Goal: Contribute content: Contribute content

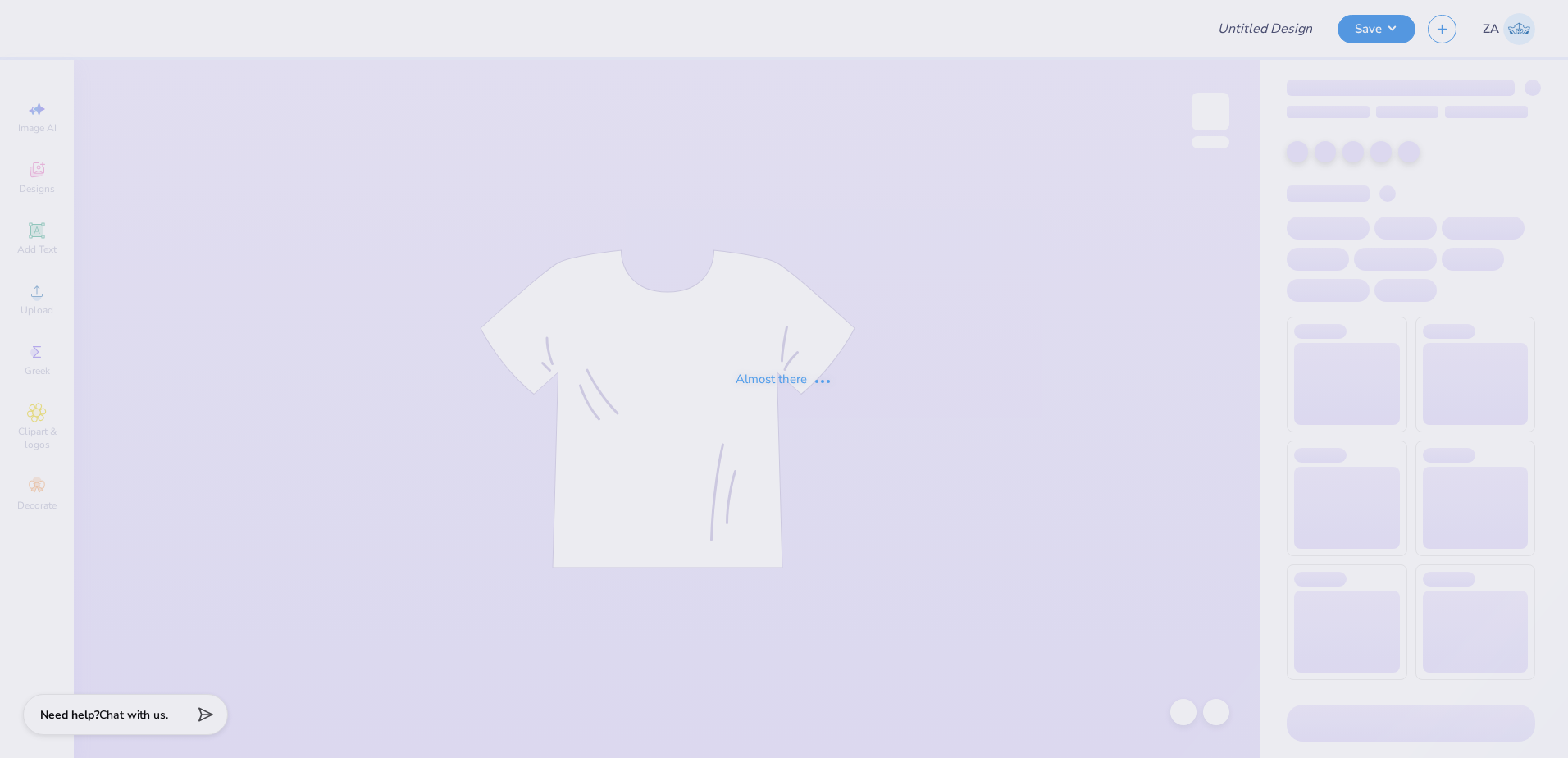
type input "ACE draft shirt"
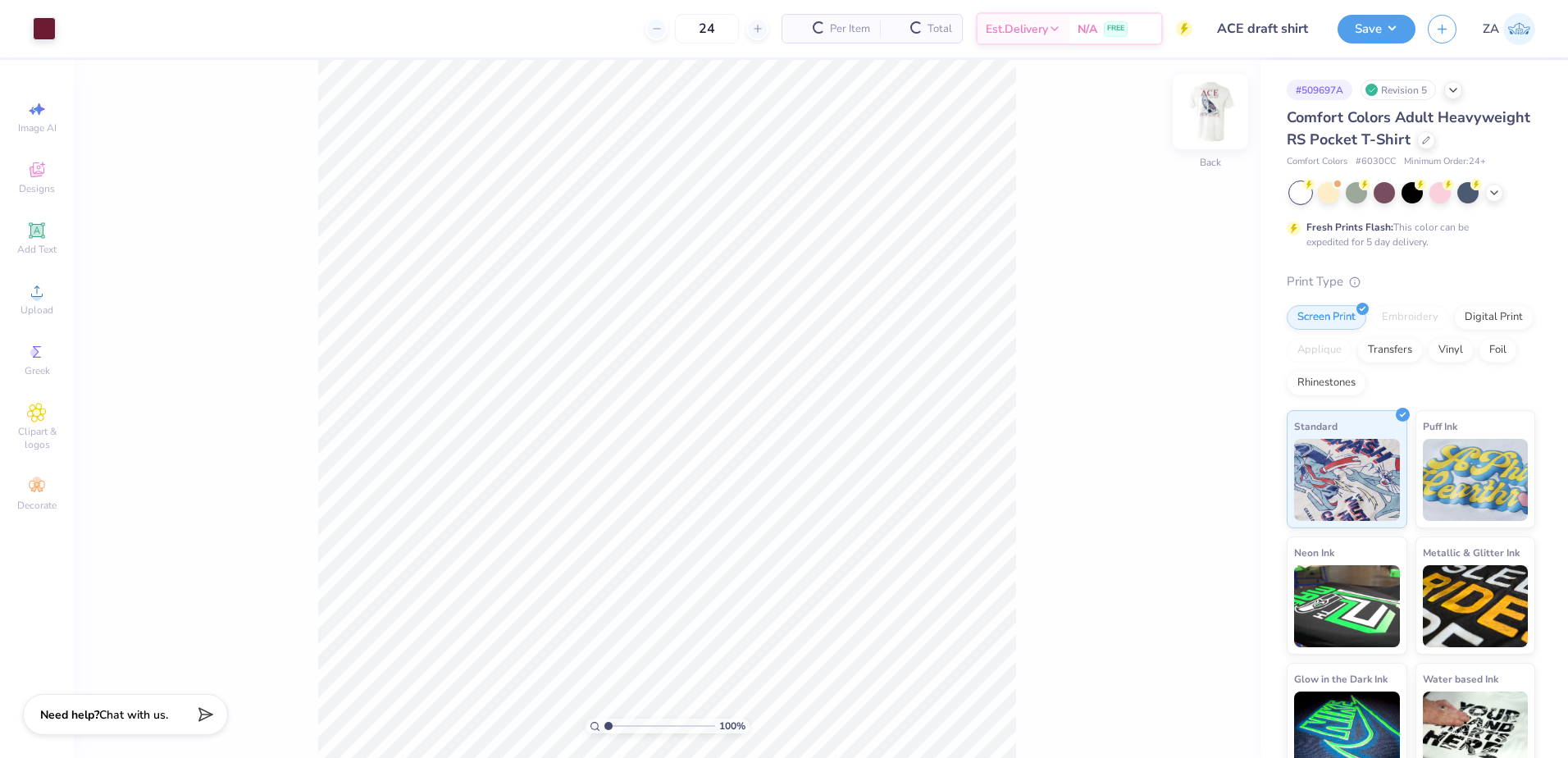
click at [1216, 115] on img at bounding box center [1210, 111] width 66 height 66
click at [39, 303] on span "Upload" at bounding box center [37, 309] width 32 height 13
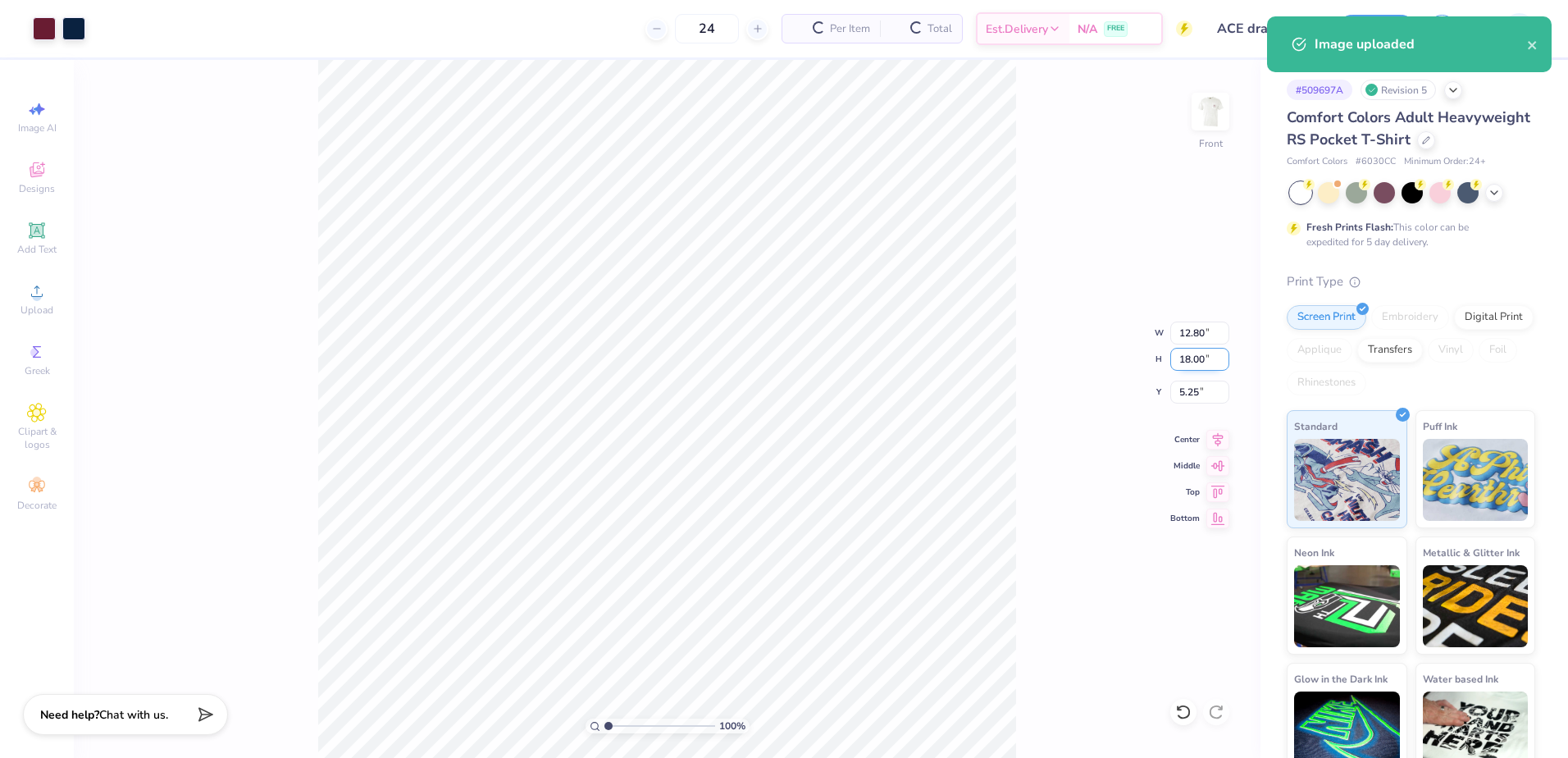
drag, startPoint x: 1205, startPoint y: 360, endPoint x: 1172, endPoint y: 359, distance: 33.0
click at [1172, 359] on input "18.00" at bounding box center [1200, 360] width 59 height 23
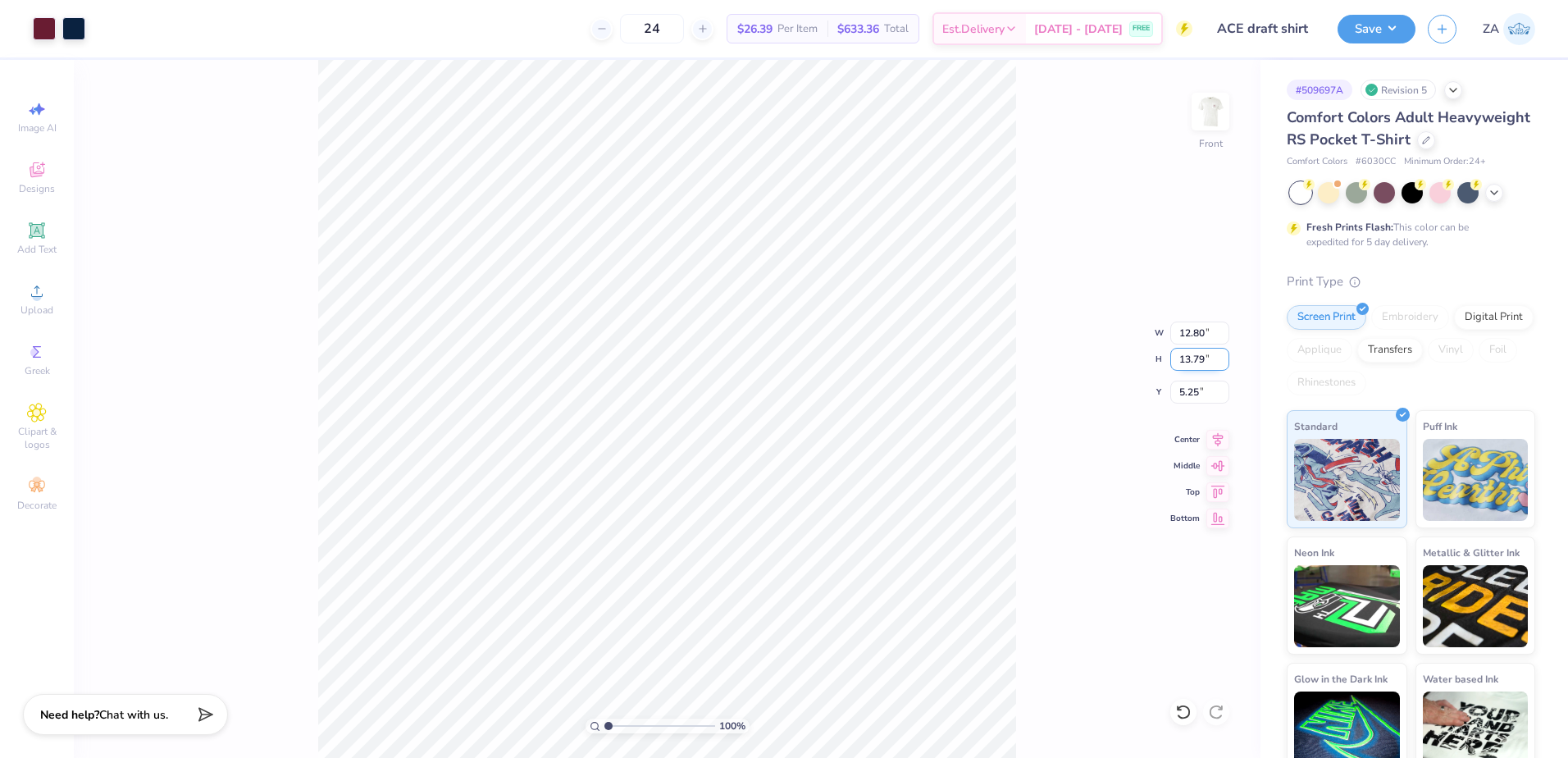
type input "13.79"
type input "9.80"
drag, startPoint x: 1206, startPoint y: 390, endPoint x: 1172, endPoint y: 388, distance: 34.1
click at [1172, 388] on input "7.36" at bounding box center [1200, 392] width 59 height 23
type input "3.00"
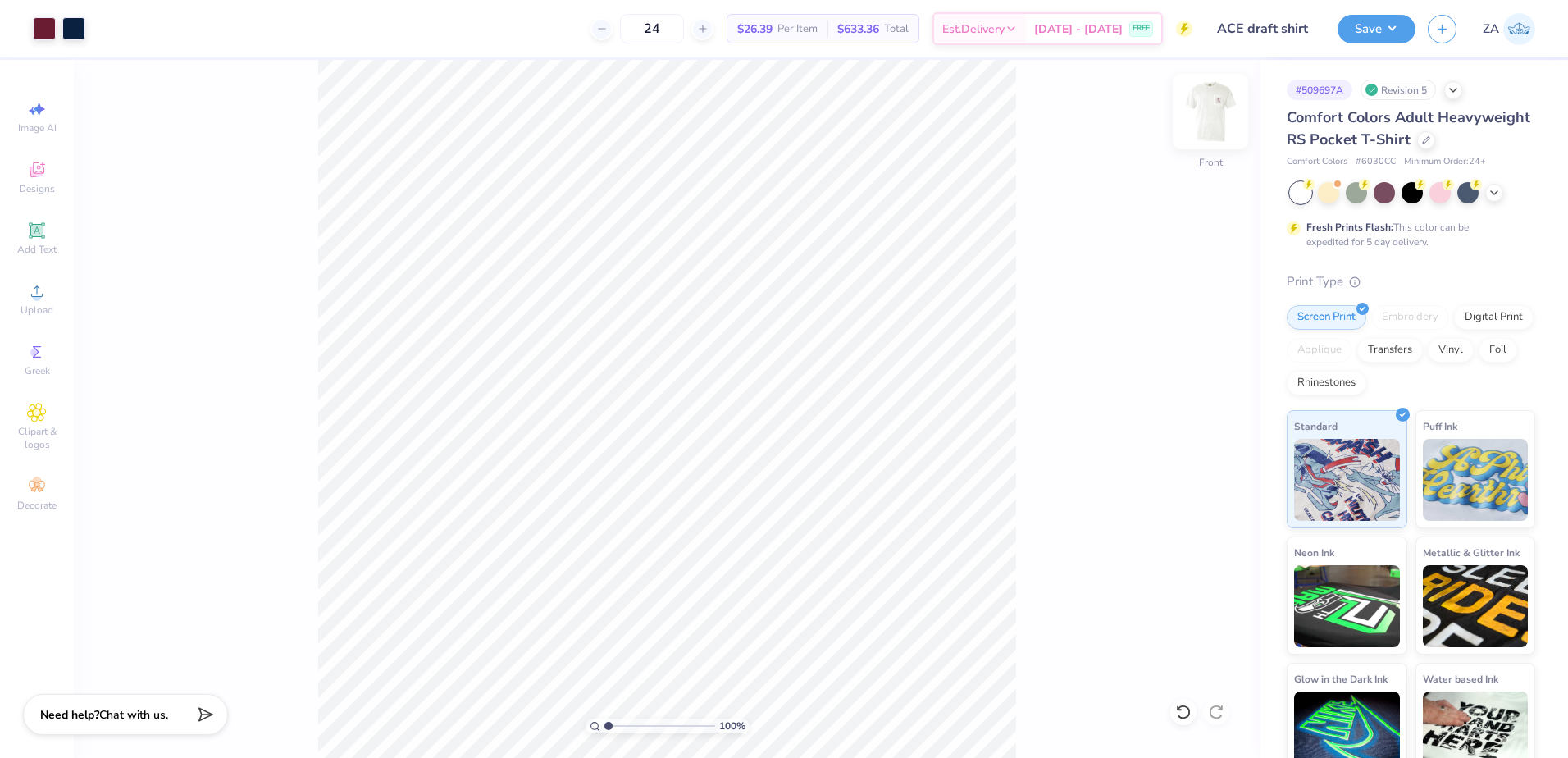
click at [1211, 114] on img at bounding box center [1210, 111] width 66 height 66
click at [44, 307] on span "Upload" at bounding box center [37, 309] width 32 height 13
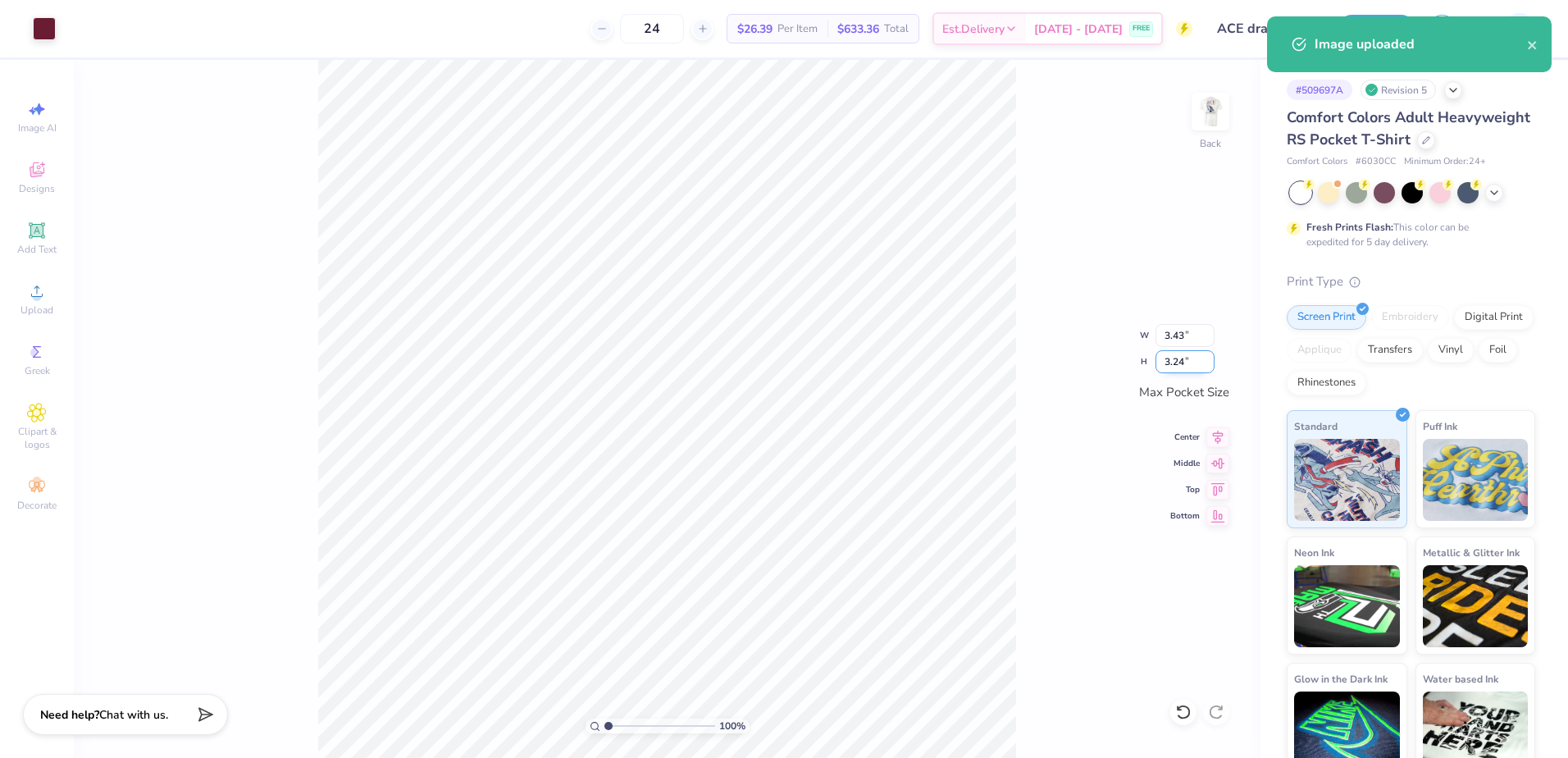
drag, startPoint x: 1192, startPoint y: 360, endPoint x: 1164, endPoint y: 361, distance: 28.0
click at [1164, 361] on input "3.24" at bounding box center [1185, 361] width 59 height 23
type input "2.50"
type input "2.65"
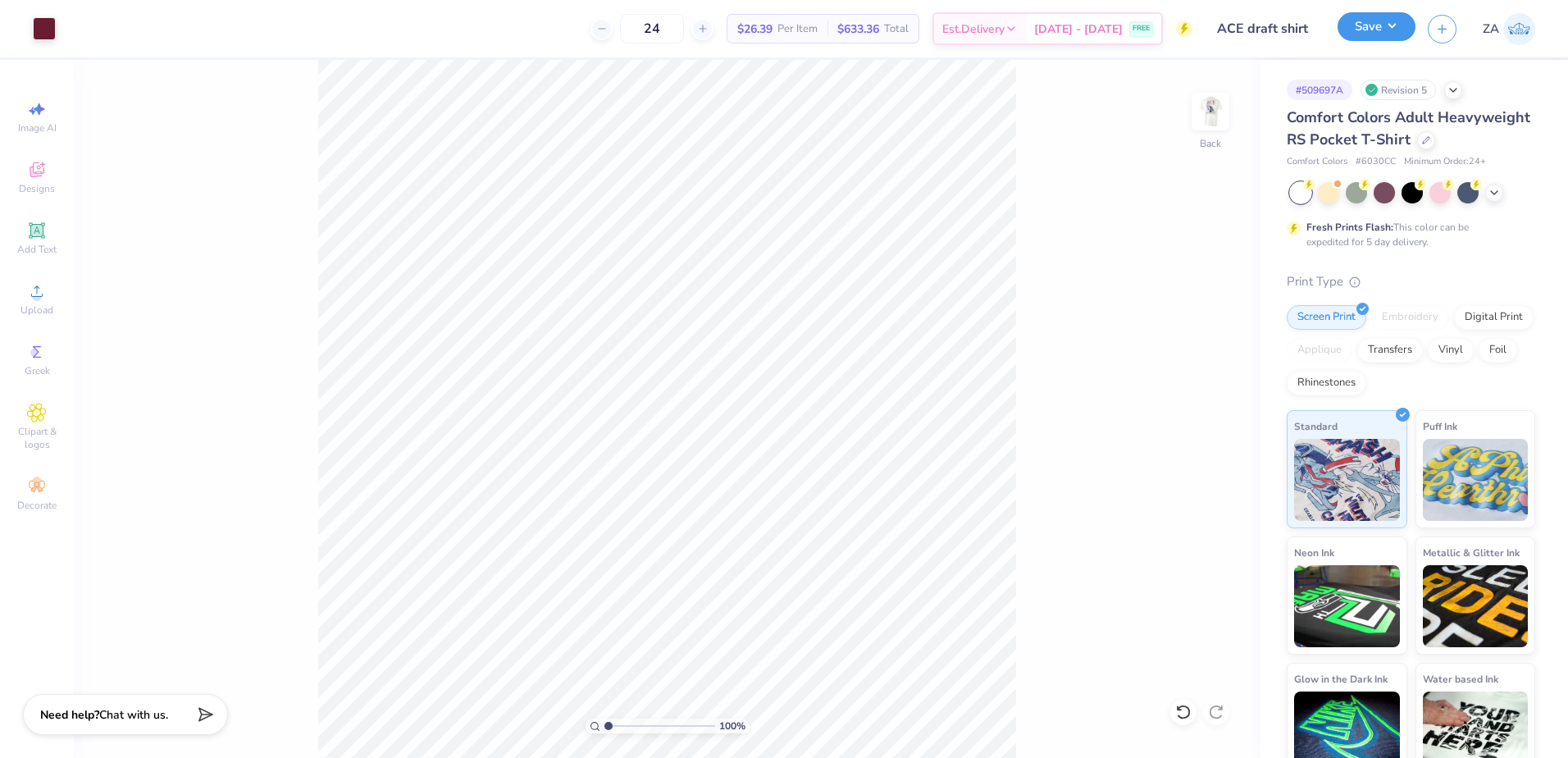
click at [1363, 31] on button "Save" at bounding box center [1376, 27] width 78 height 29
click at [614, 727] on input "range" at bounding box center [659, 726] width 111 height 14
click at [613, 724] on input "range" at bounding box center [659, 726] width 111 height 14
drag, startPoint x: 613, startPoint y: 724, endPoint x: 574, endPoint y: 724, distance: 39.0
type input "1"
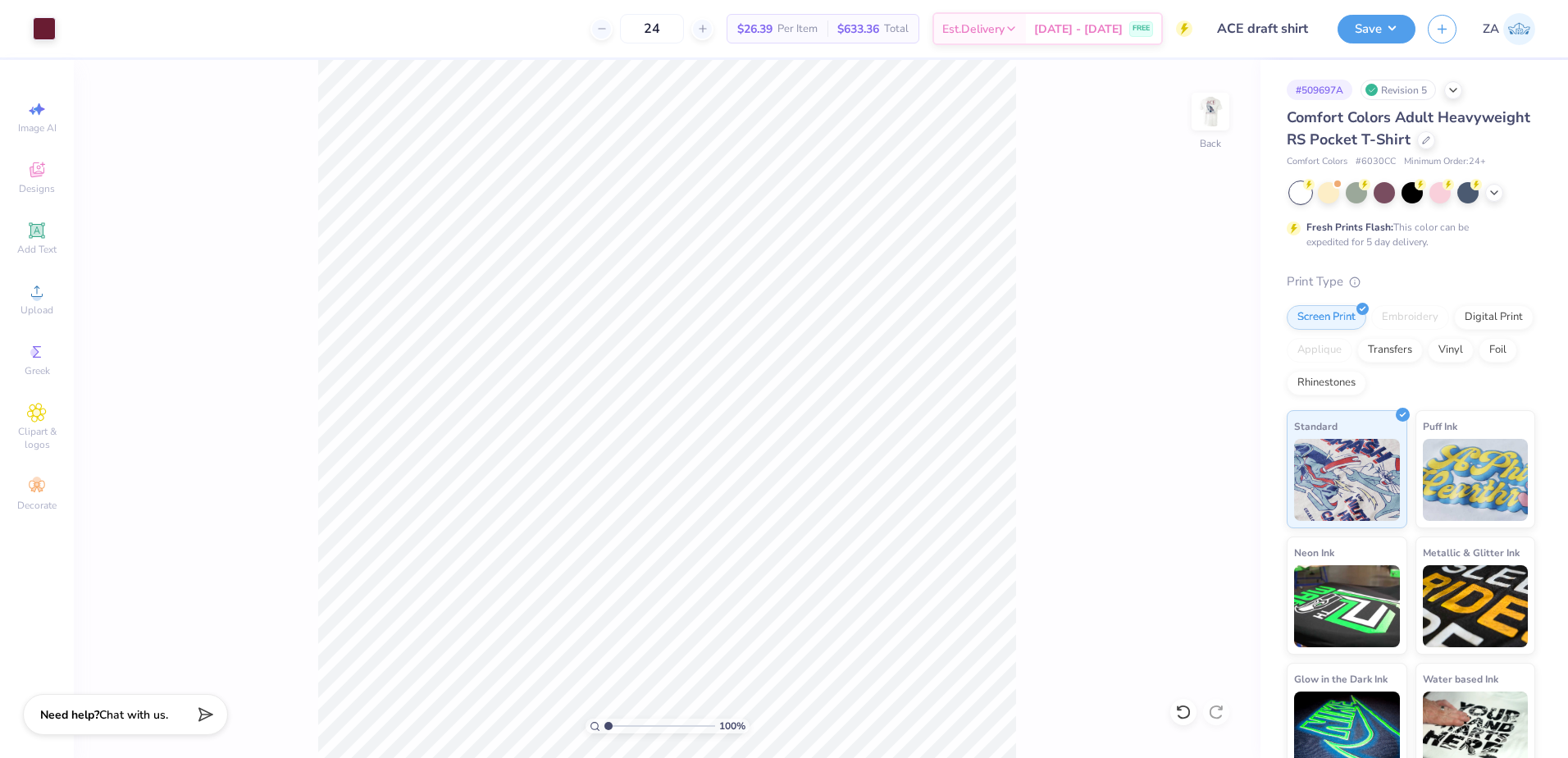
click at [604, 724] on input "range" at bounding box center [659, 726] width 111 height 14
click at [1194, 97] on img at bounding box center [1210, 111] width 66 height 66
click at [1379, 31] on button "Save" at bounding box center [1376, 27] width 78 height 29
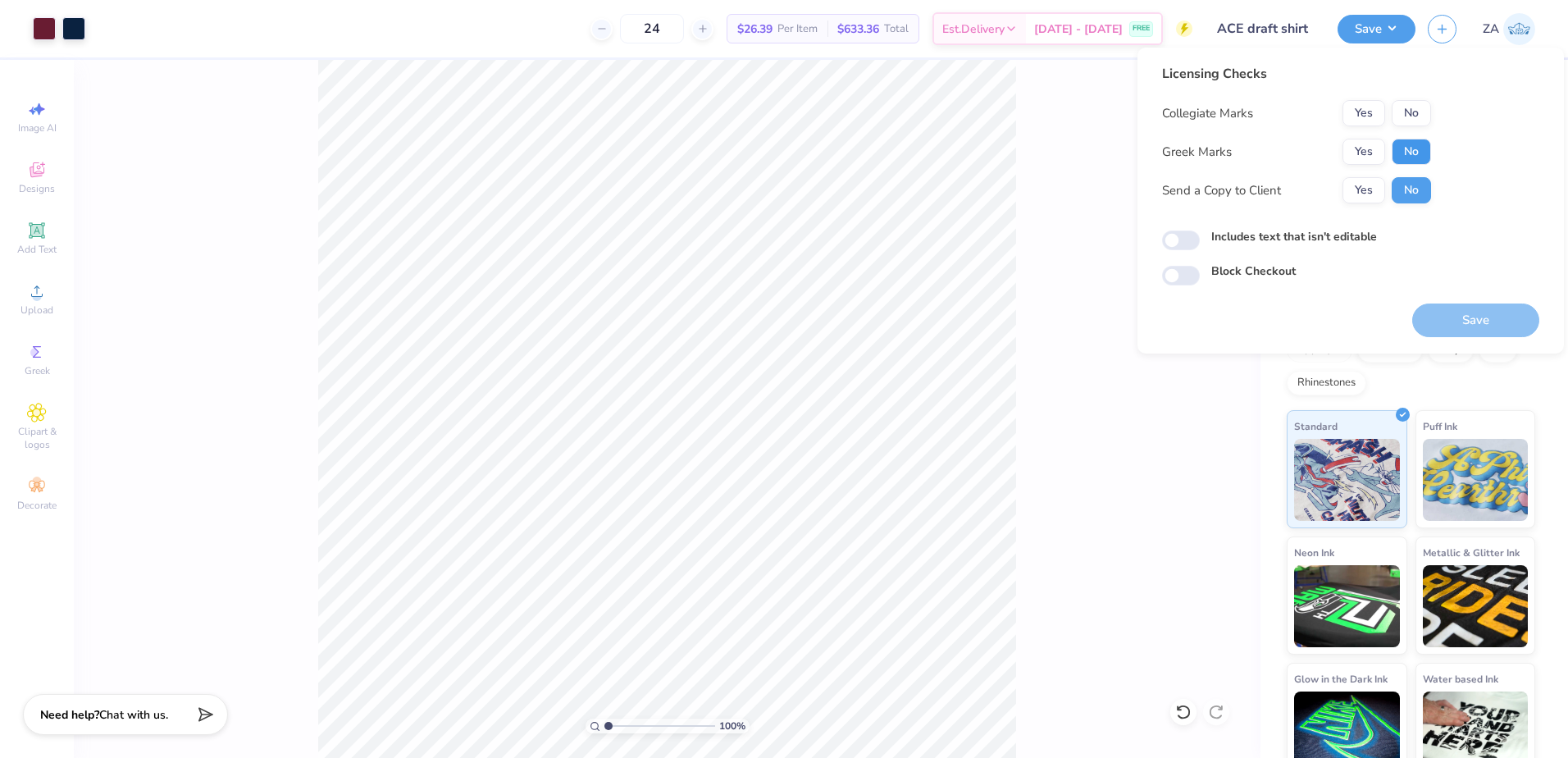
click at [1419, 146] on button "No" at bounding box center [1412, 151] width 40 height 26
click at [1359, 107] on button "Yes" at bounding box center [1363, 112] width 42 height 26
click at [1439, 304] on button "Save" at bounding box center [1475, 319] width 127 height 33
